Goal: Transaction & Acquisition: Purchase product/service

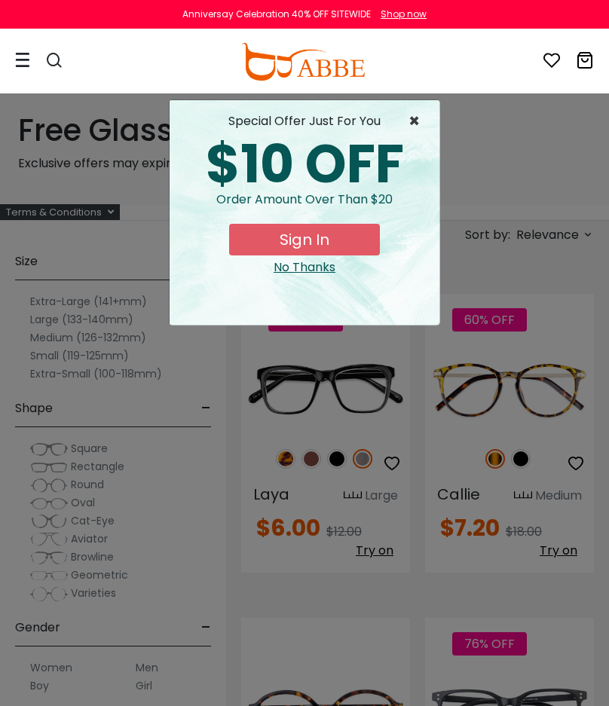
click at [417, 115] on span "×" at bounding box center [418, 121] width 19 height 18
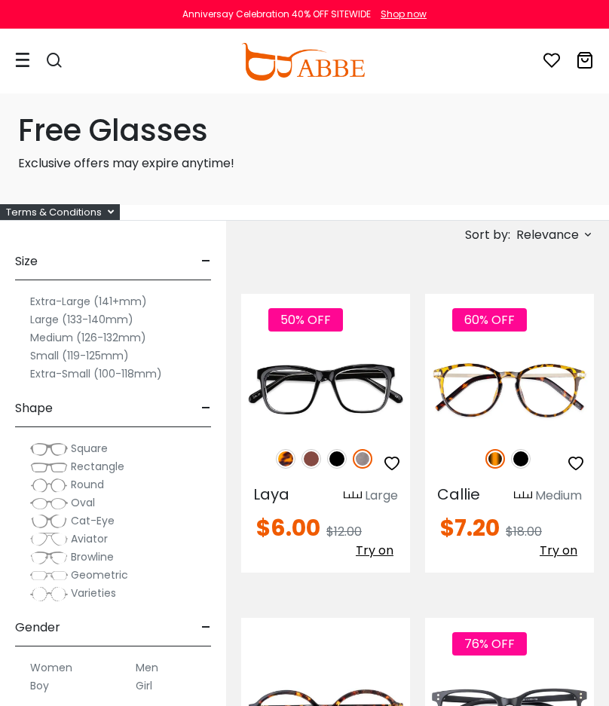
click at [70, 299] on label "Extra-Large (141+mm)" at bounding box center [88, 302] width 117 height 18
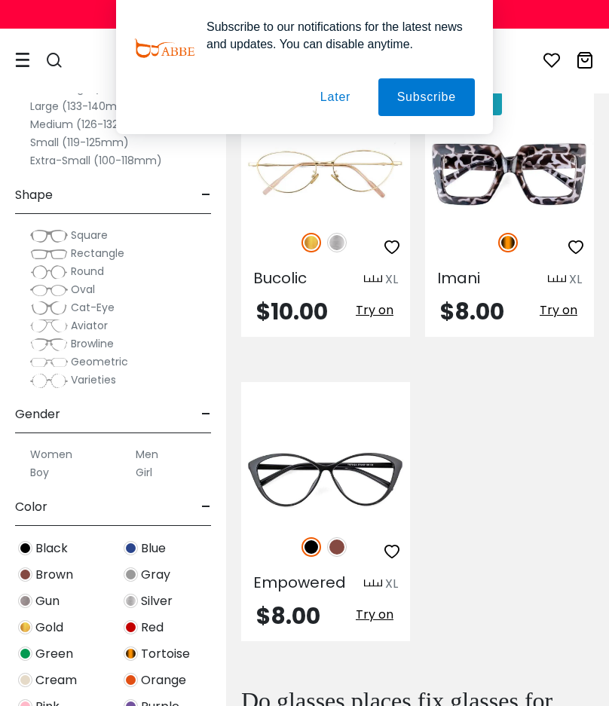
scroll to position [329, 0]
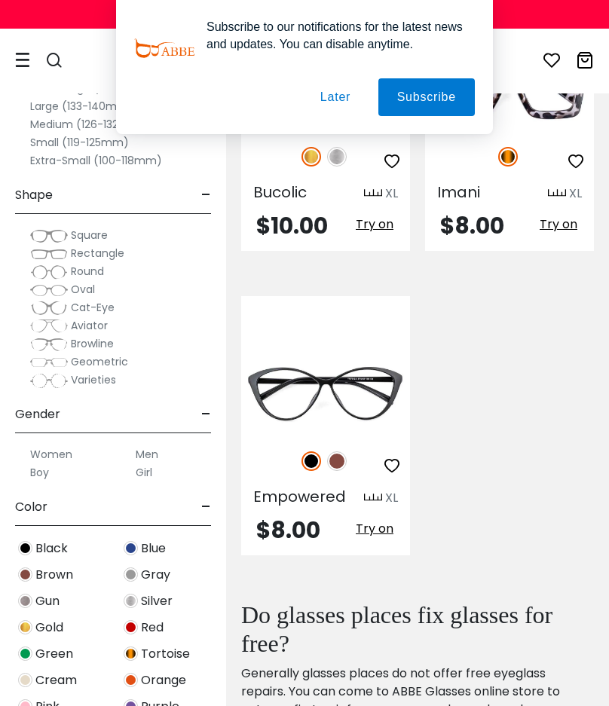
click at [341, 100] on button "Later" at bounding box center [336, 97] width 68 height 38
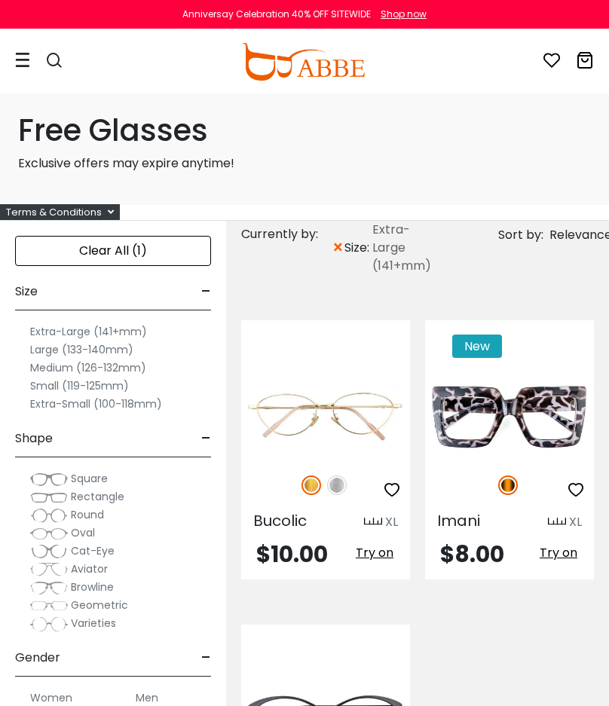
scroll to position [0, 0]
click at [331, 66] on img at bounding box center [303, 62] width 124 height 38
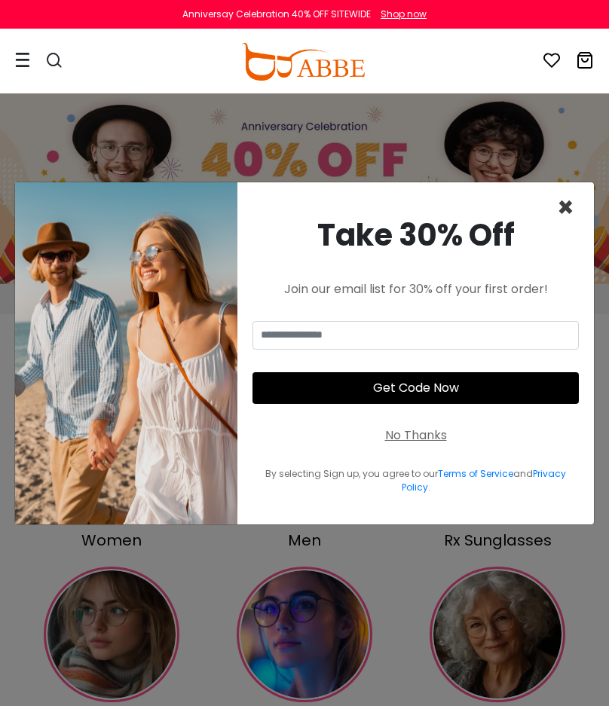
click at [569, 207] on span "×" at bounding box center [565, 207] width 17 height 38
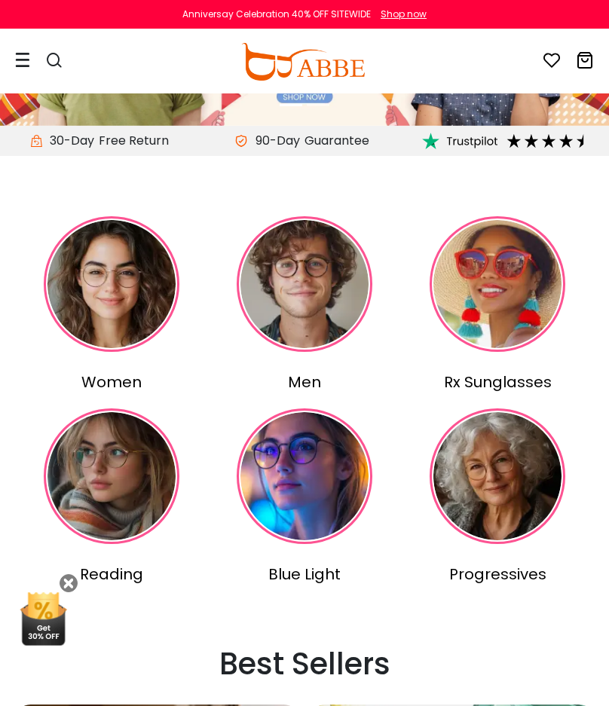
scroll to position [185, 0]
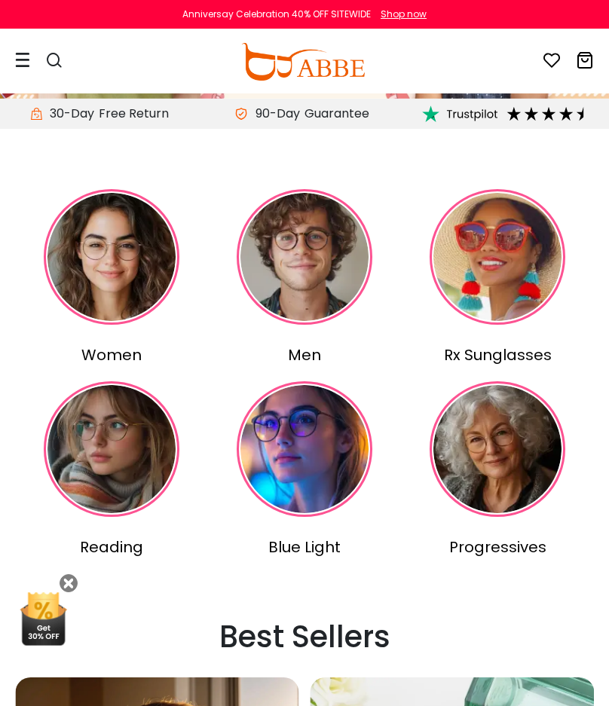
click at [111, 244] on img at bounding box center [112, 257] width 136 height 136
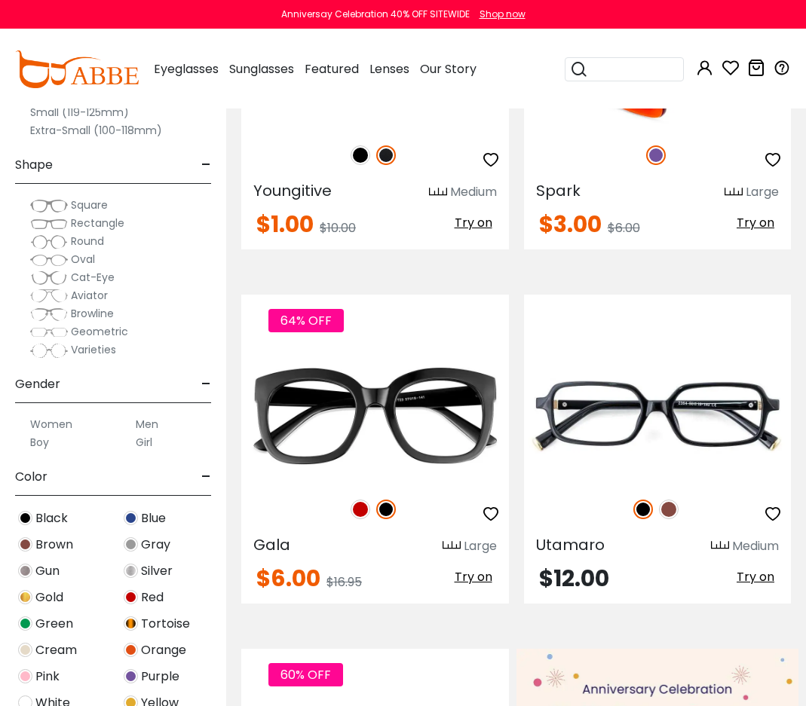
scroll to position [284, 0]
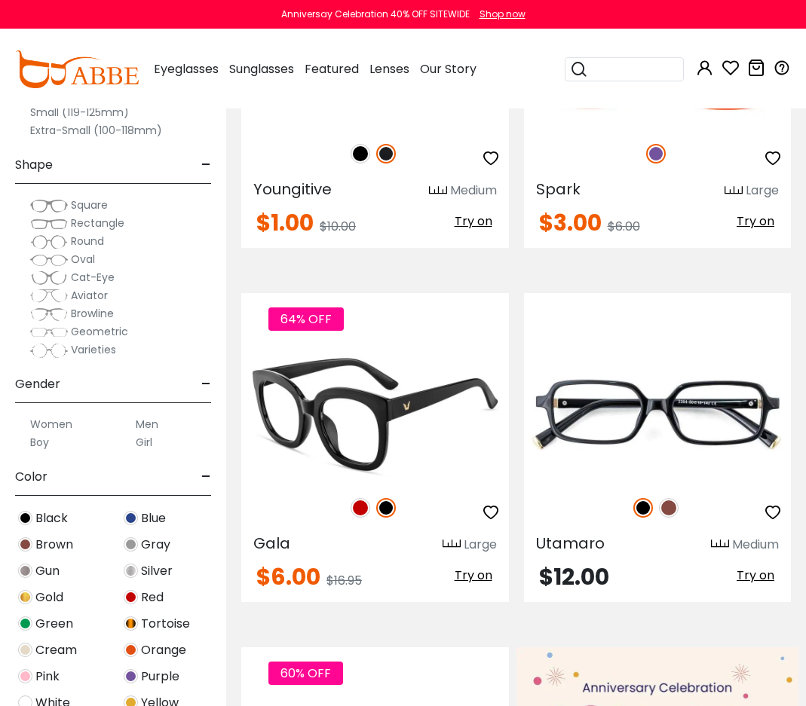
click at [404, 438] on img at bounding box center [375, 414] width 268 height 133
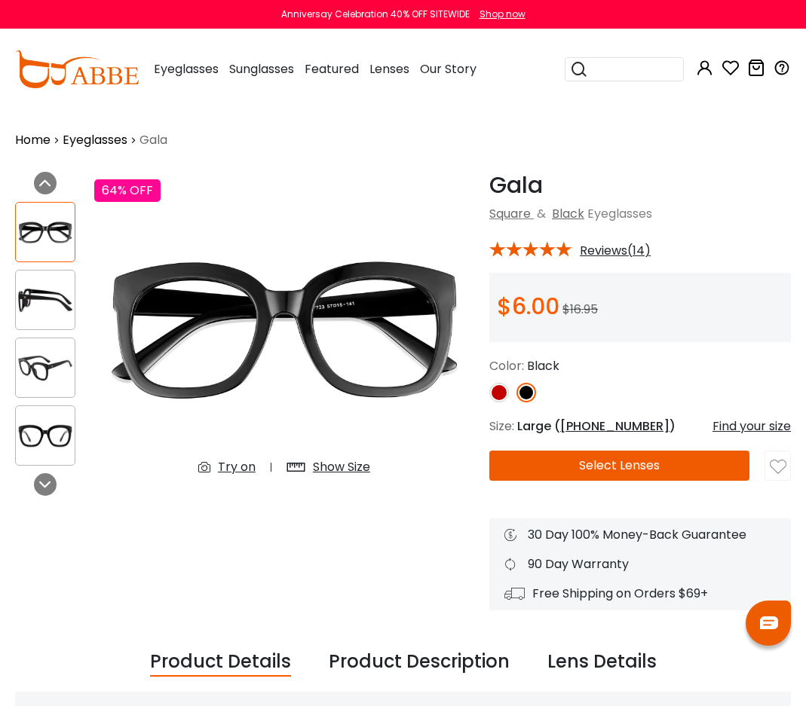
click at [241, 464] on div "Try on" at bounding box center [237, 467] width 38 height 18
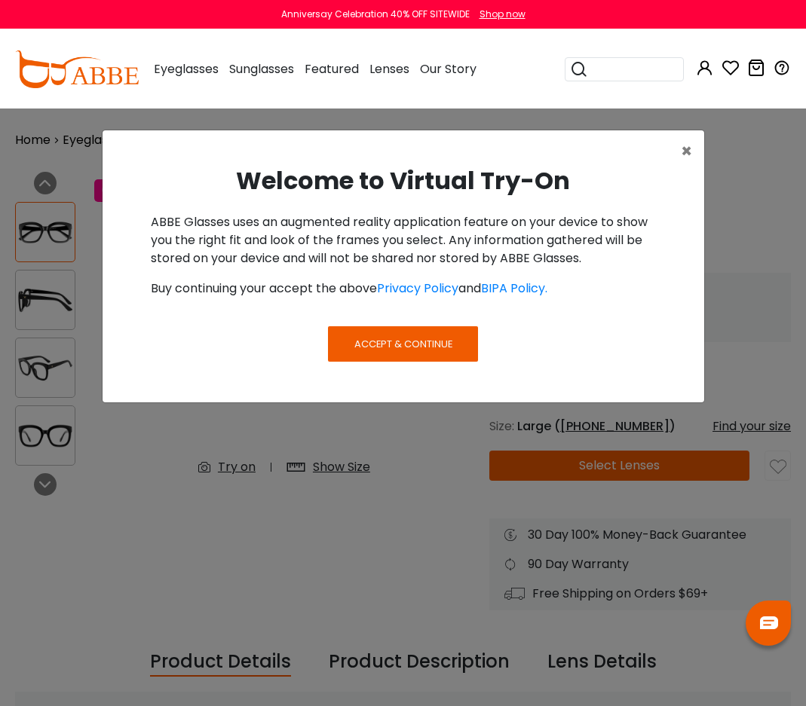
click at [378, 345] on span "Accept & Continue" at bounding box center [403, 344] width 98 height 14
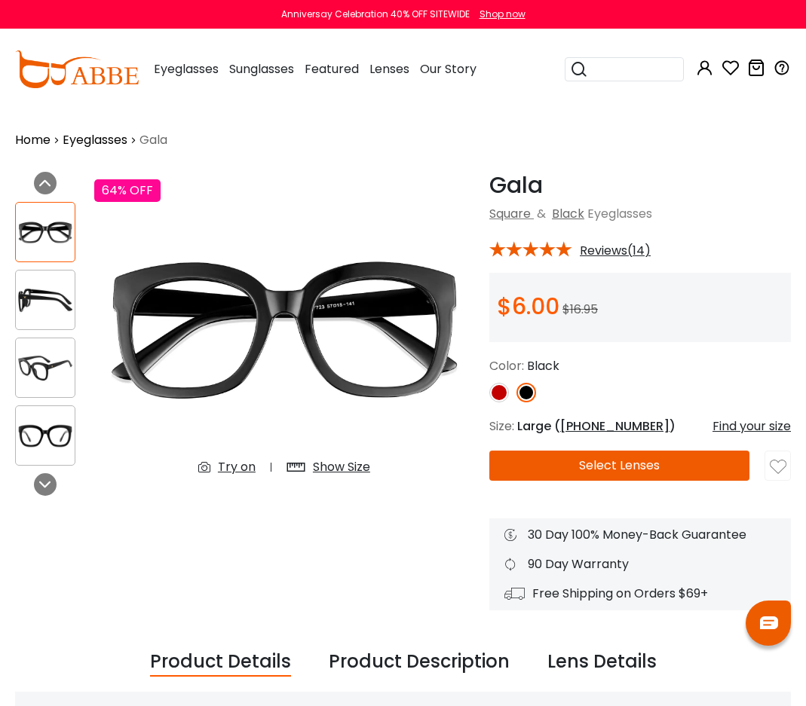
click at [231, 466] on div "Try on" at bounding box center [237, 467] width 38 height 18
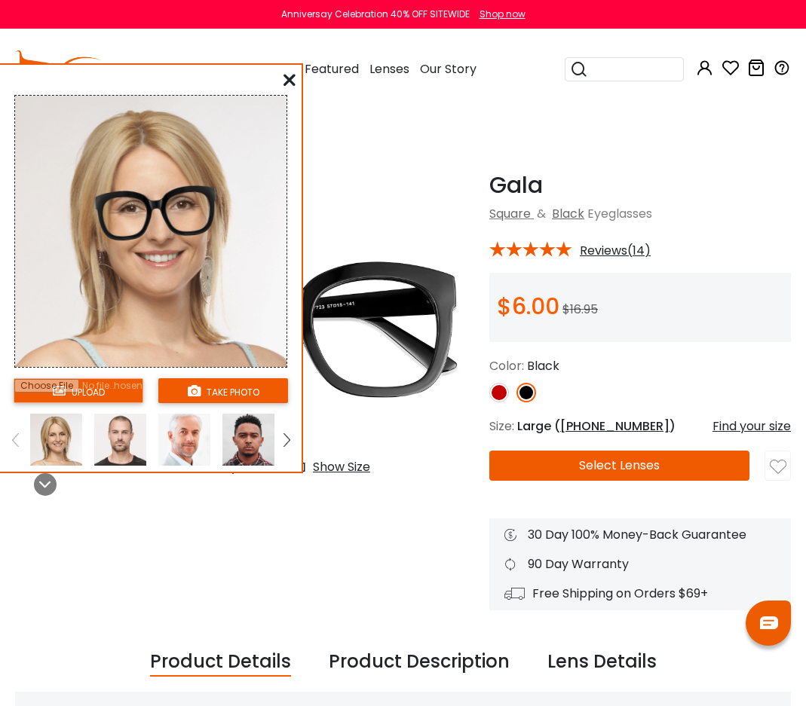
click at [229, 391] on button "take photo" at bounding box center [223, 390] width 130 height 25
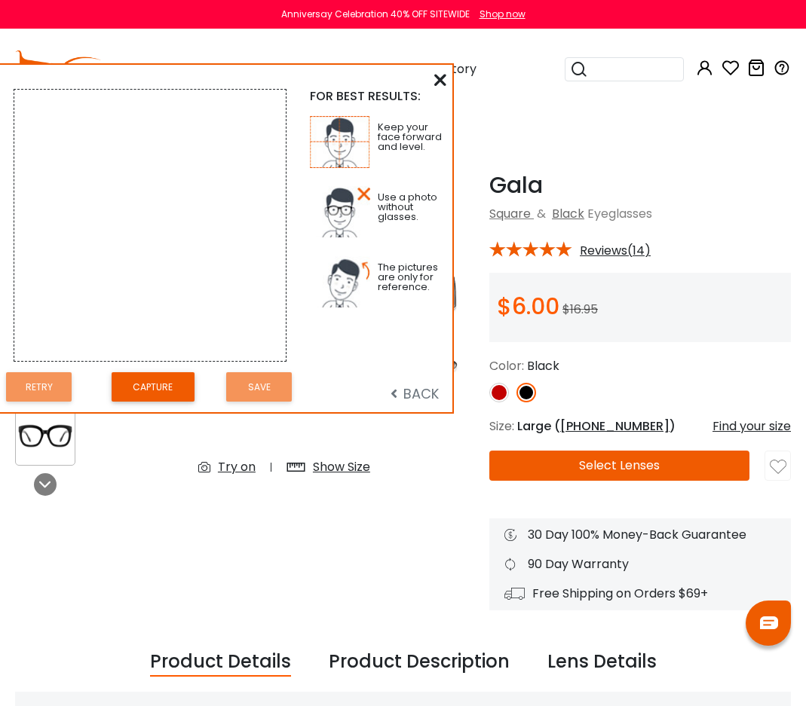
click at [141, 392] on button "Capture" at bounding box center [153, 386] width 83 height 29
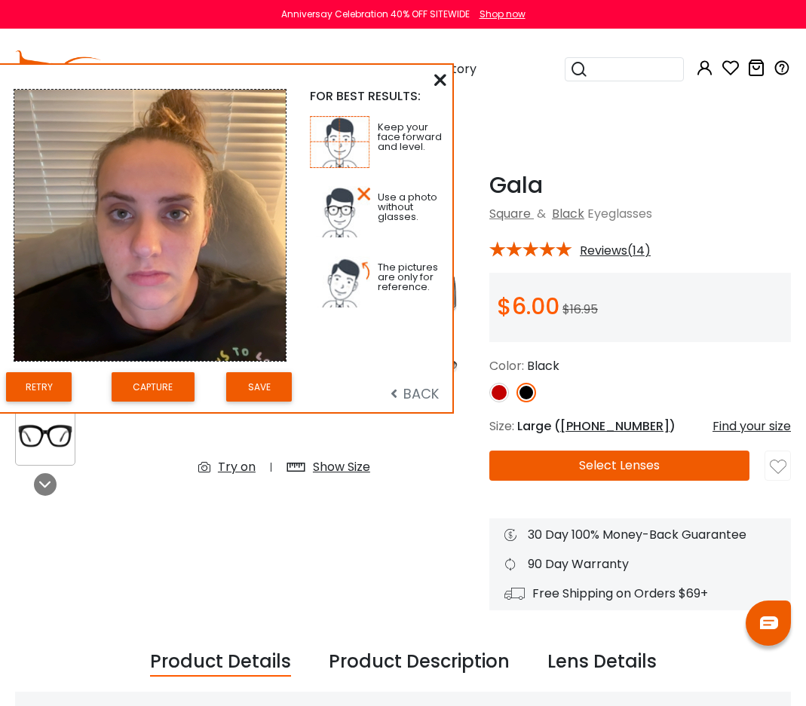
click at [265, 388] on button "Save" at bounding box center [259, 386] width 66 height 29
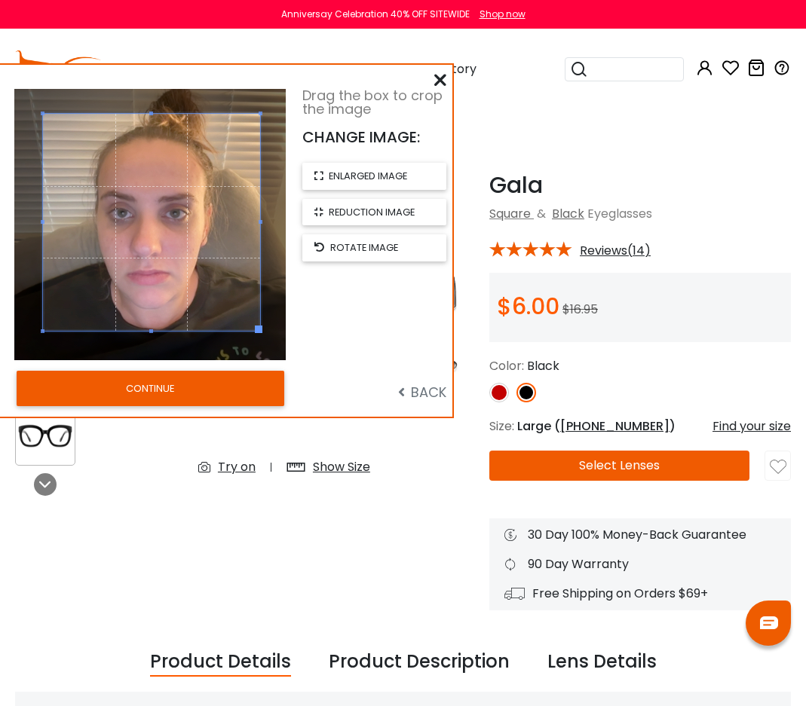
click at [204, 162] on span at bounding box center [151, 222] width 217 height 217
click at [179, 396] on button "CONTINUE" at bounding box center [151, 388] width 268 height 35
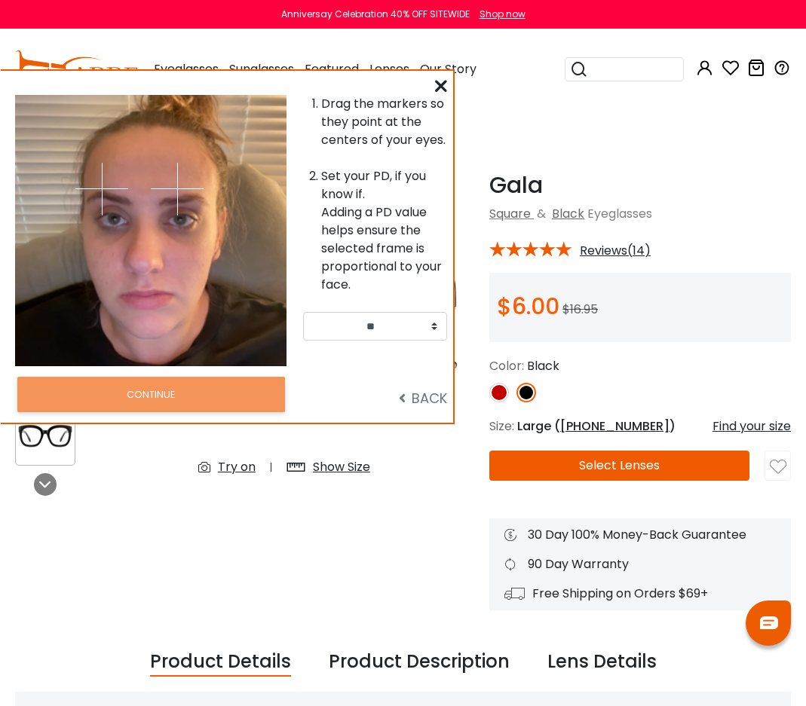
click at [190, 265] on div at bounding box center [219, 230] width 136 height 271
drag, startPoint x: 174, startPoint y: 192, endPoint x: 173, endPoint y: 216, distance: 24.2
click at [173, 216] on img at bounding box center [177, 189] width 53 height 53
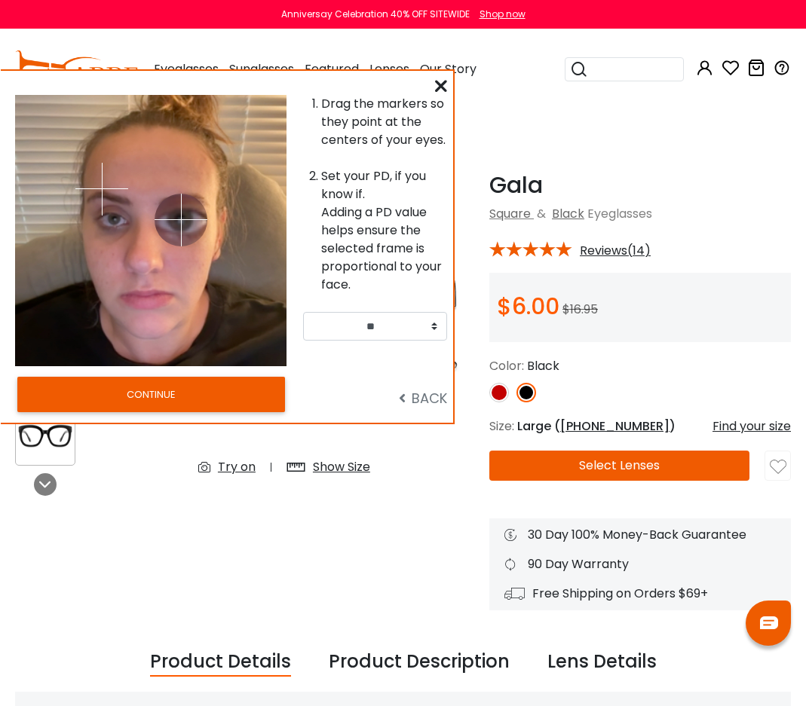
drag, startPoint x: 170, startPoint y: 218, endPoint x: 181, endPoint y: 220, distance: 11.5
click at [181, 220] on img at bounding box center [181, 220] width 53 height 53
drag, startPoint x: 102, startPoint y: 188, endPoint x: 114, endPoint y: 219, distance: 33.9
click at [114, 219] on img at bounding box center [113, 220] width 53 height 53
click at [210, 396] on button "CONTINUE" at bounding box center [151, 394] width 268 height 35
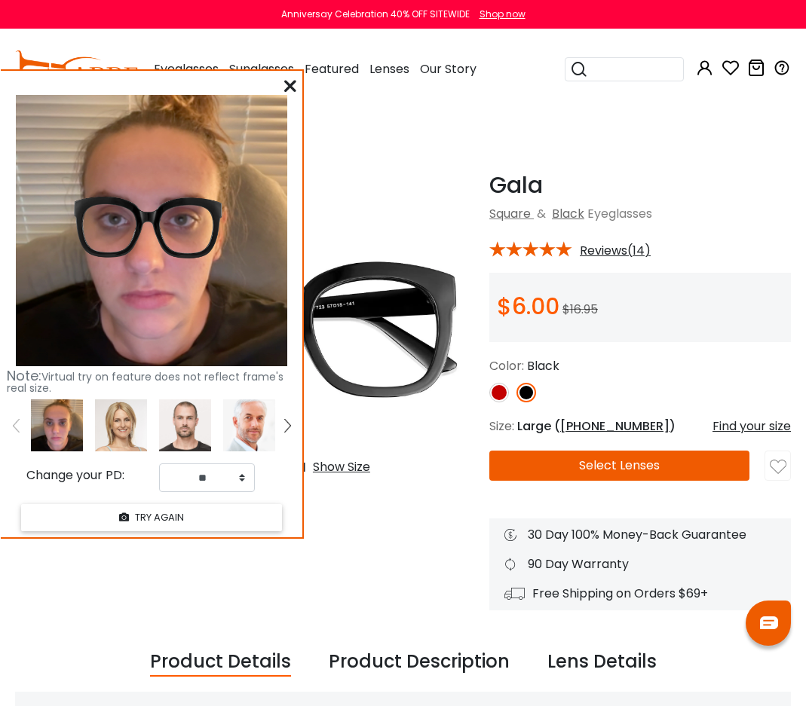
click at [287, 85] on icon at bounding box center [290, 86] width 12 height 12
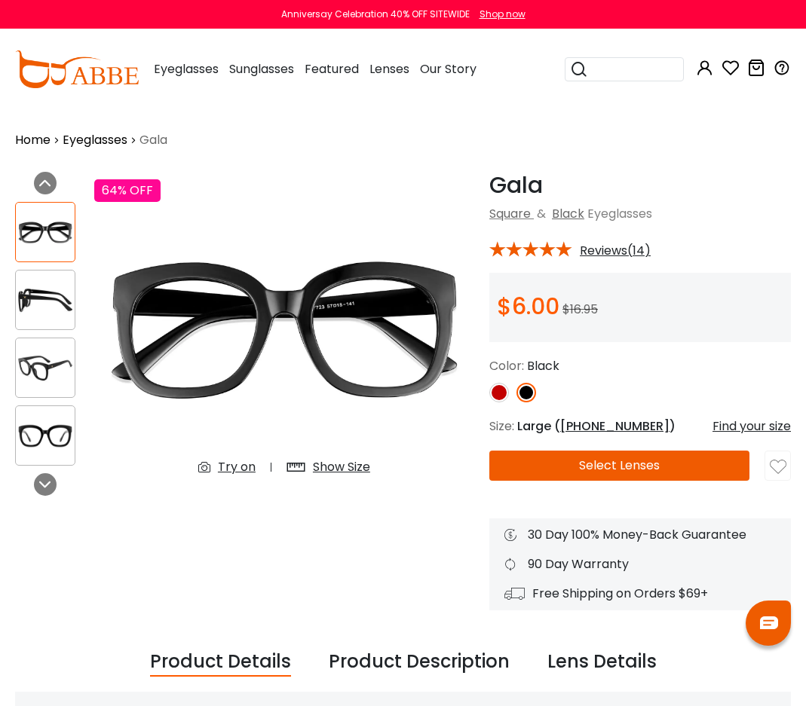
click at [99, 136] on link "Eyeglasses" at bounding box center [95, 140] width 65 height 18
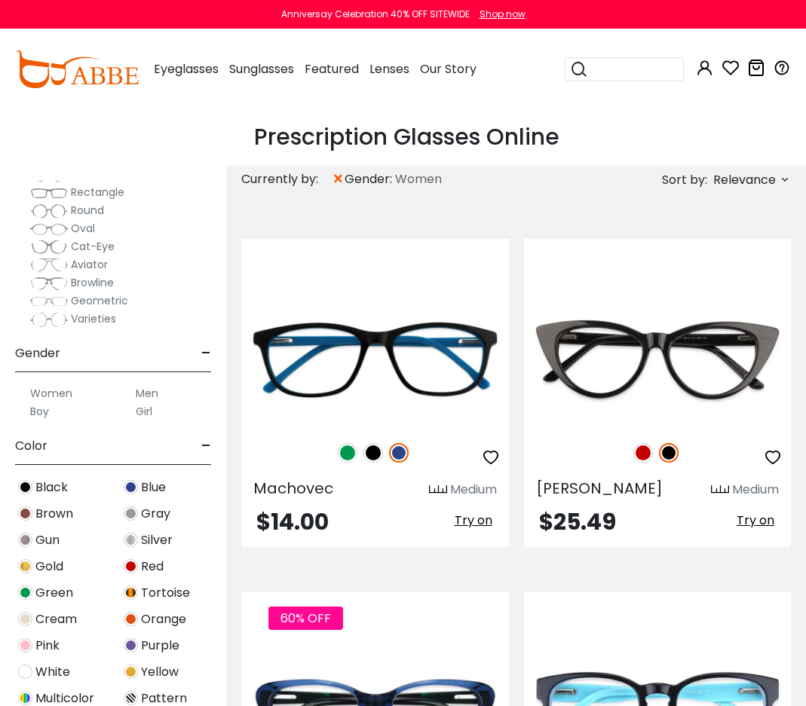
scroll to position [250, 0]
click at [51, 488] on span "Black" at bounding box center [51, 487] width 32 height 18
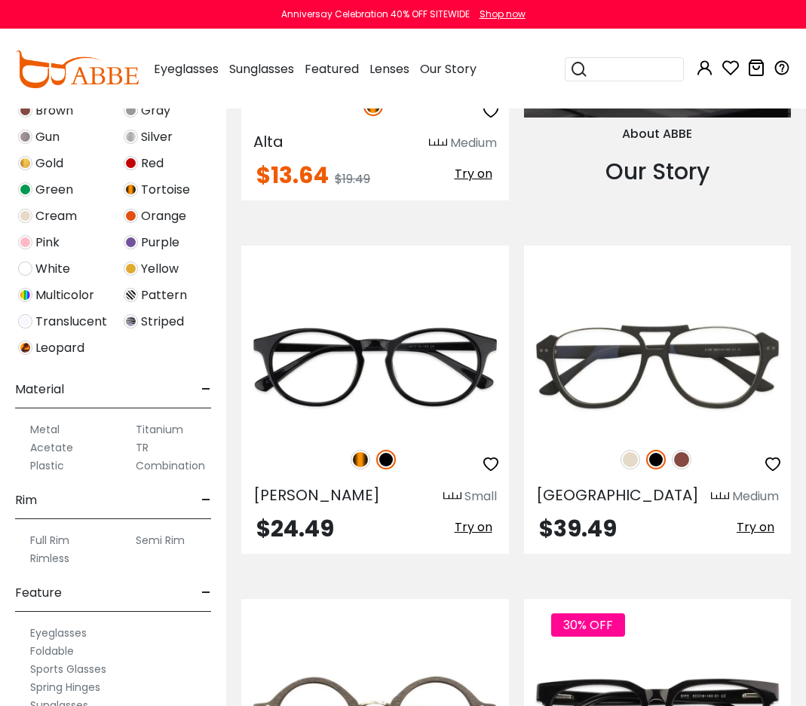
scroll to position [467, 0]
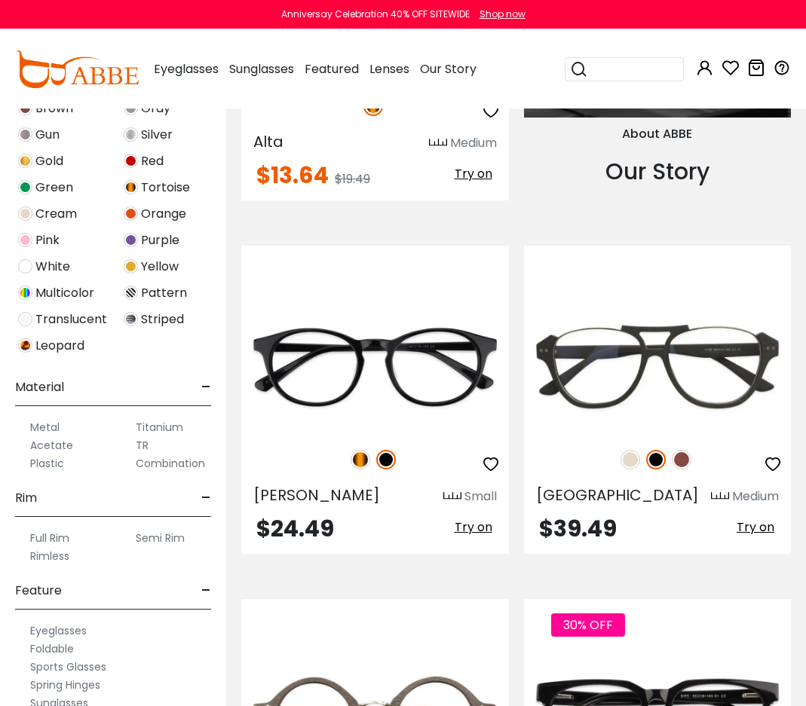
click at [41, 466] on label "Plastic" at bounding box center [47, 464] width 34 height 18
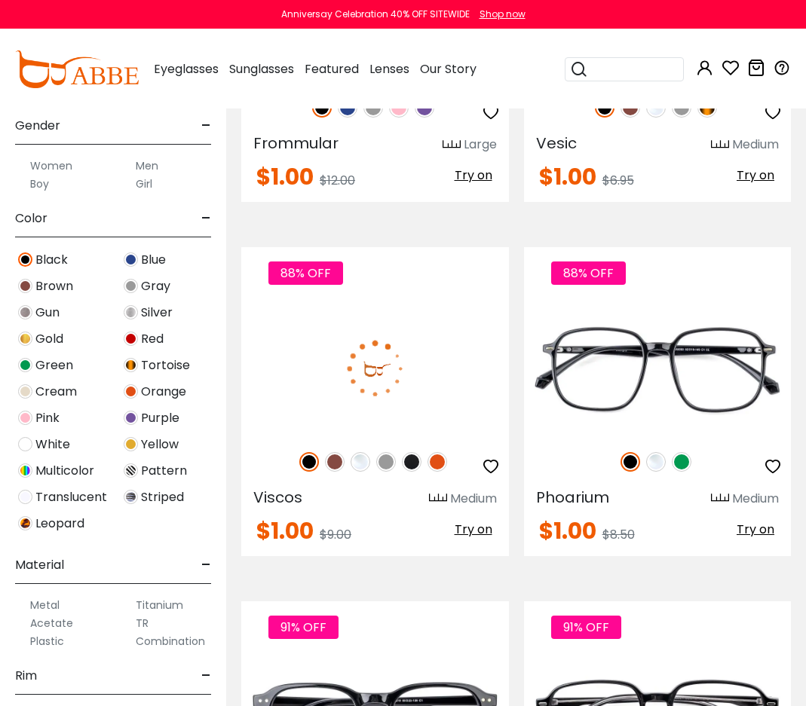
scroll to position [2938, 0]
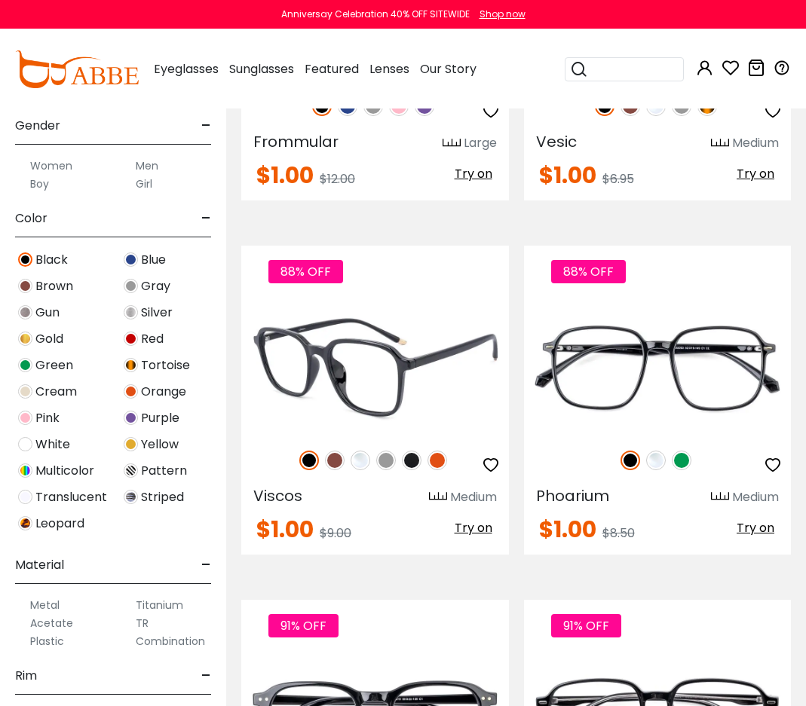
click at [475, 519] on span "Try on" at bounding box center [474, 527] width 38 height 17
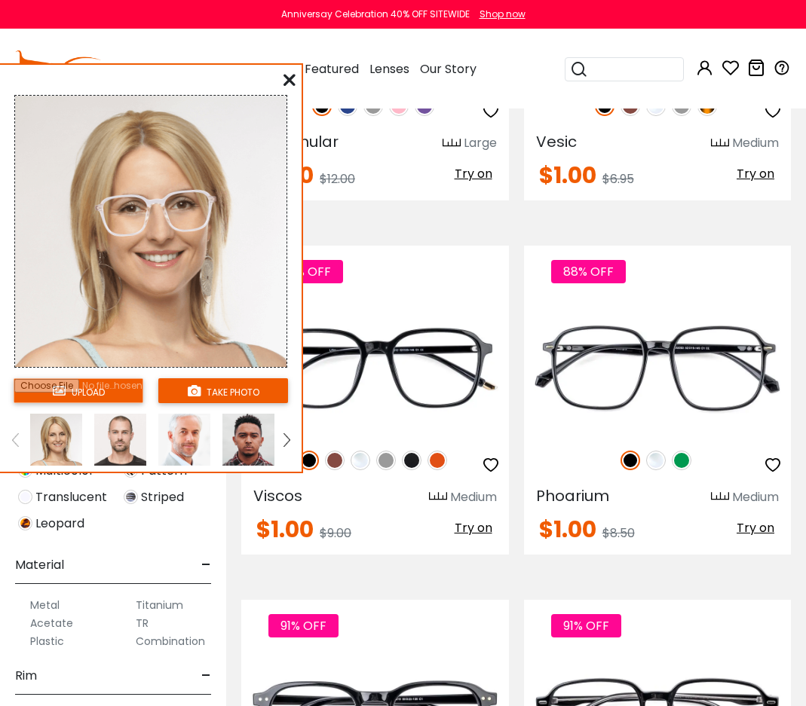
click at [228, 394] on button "take photo" at bounding box center [223, 390] width 130 height 25
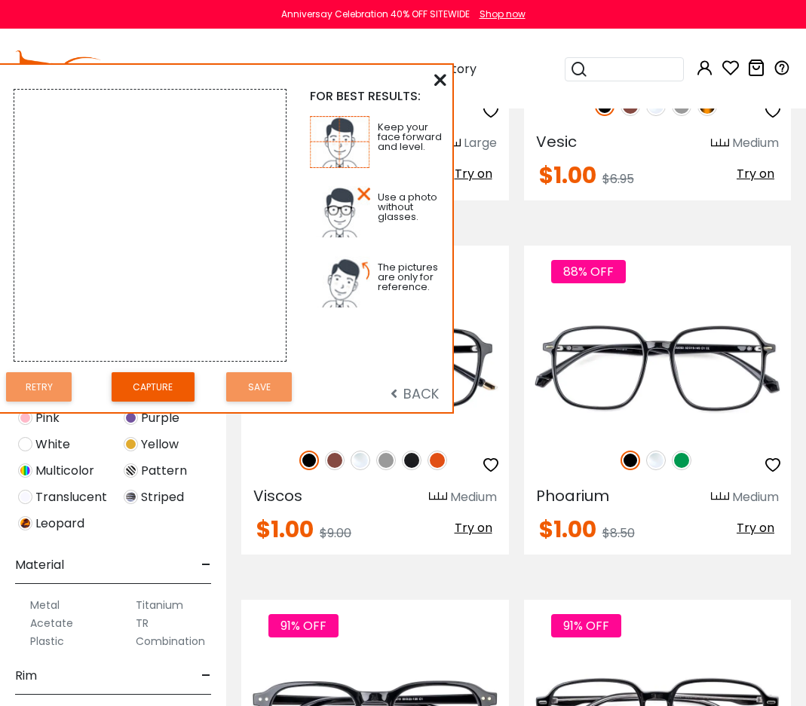
click at [441, 80] on icon at bounding box center [440, 80] width 12 height 12
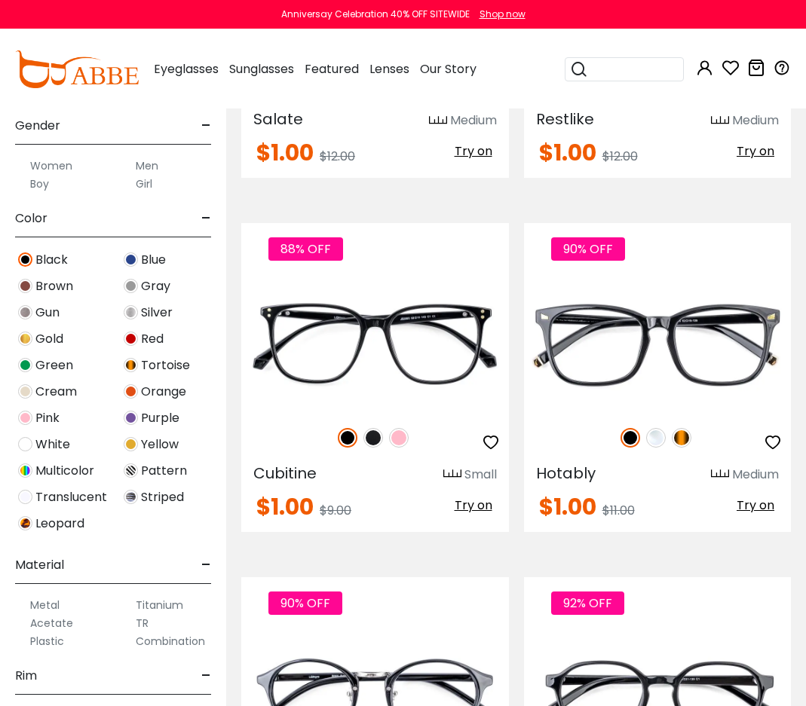
scroll to position [4430, 0]
